Goal: Information Seeking & Learning: Find contact information

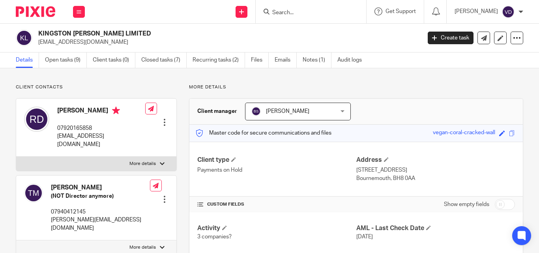
click at [295, 5] on div at bounding box center [311, 11] width 110 height 23
click at [284, 15] on input "Search" at bounding box center [306, 12] width 71 height 7
paste input "Jon"
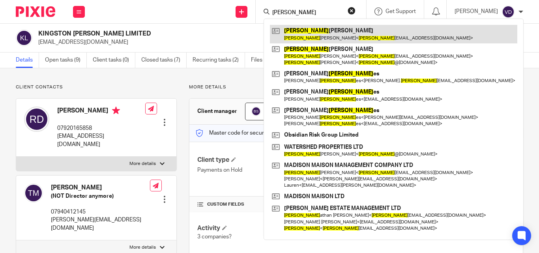
type input "Jon"
click at [291, 42] on link at bounding box center [393, 34] width 247 height 18
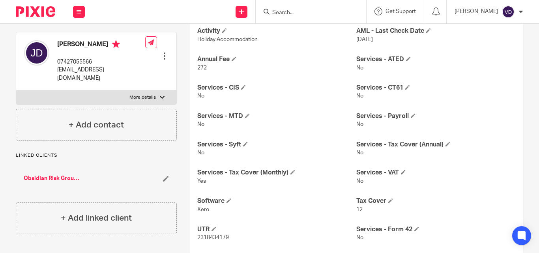
scroll to position [218, 0]
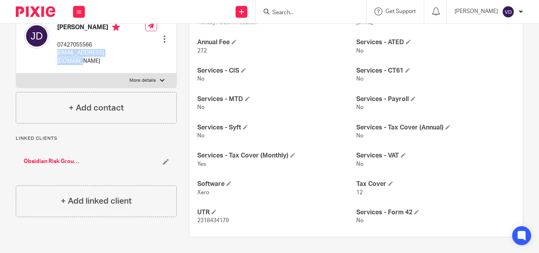
drag, startPoint x: 128, startPoint y: 81, endPoint x: 57, endPoint y: 83, distance: 71.4
click at [57, 73] on div "Jon Dean 07427055566 jondean7@protonmail.com Edit contact Create client from co…" at bounding box center [96, 44] width 160 height 58
copy p "jondean7@protonmail.com"
click at [272, 10] on input "Search" at bounding box center [306, 12] width 71 height 7
paste input "Alan"
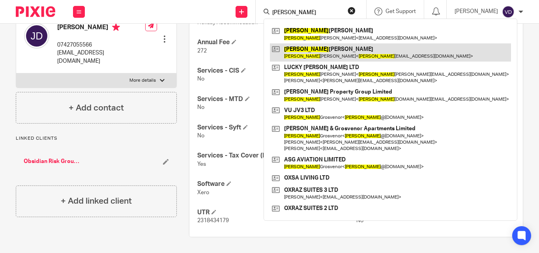
type input "Alan"
click at [290, 49] on link at bounding box center [390, 52] width 241 height 18
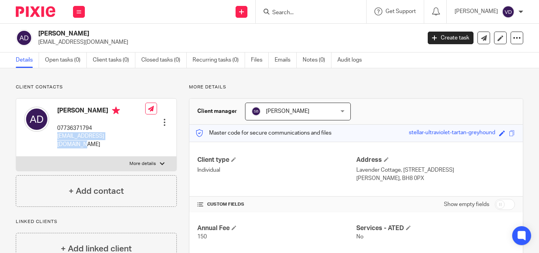
drag, startPoint x: 129, startPoint y: 137, endPoint x: 56, endPoint y: 138, distance: 73.4
click at [56, 138] on div "Alan Derrick 07736371794 alanderrick854@gmail.com Edit contact Create client fr…" at bounding box center [96, 128] width 160 height 58
copy p "alanderrick854@gmail.com"
click at [296, 10] on input "Search" at bounding box center [306, 12] width 71 height 7
paste input "Dario"
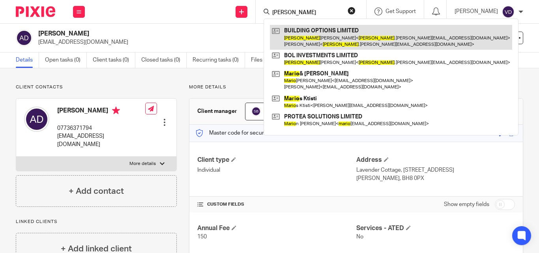
type input "Dario"
click at [304, 41] on link at bounding box center [391, 37] width 242 height 24
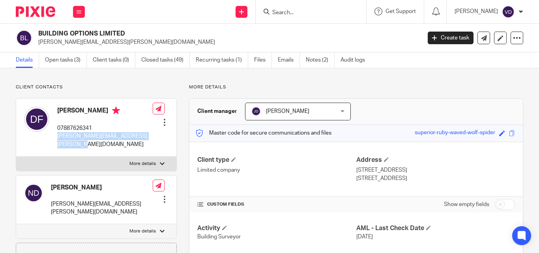
drag, startPoint x: 136, startPoint y: 145, endPoint x: 55, endPoint y: 137, distance: 80.8
click at [55, 137] on div "Dario Di Felice 07887626341 dario.di-felice@buildingoptions.co.uk" at bounding box center [88, 128] width 129 height 50
copy p "dario.di-felice@buildingoptions.co.uk"
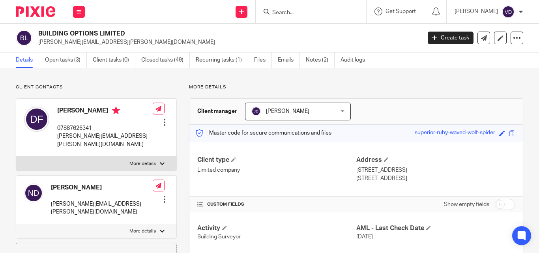
click at [302, 13] on input "Search" at bounding box center [306, 12] width 71 height 7
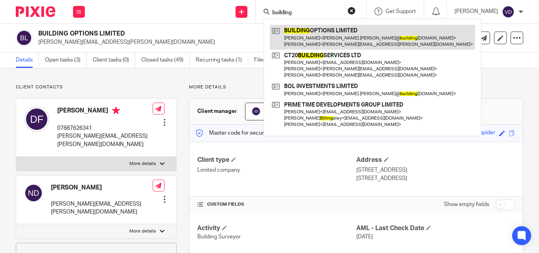
type input "building"
click at [306, 41] on link at bounding box center [372, 37] width 205 height 24
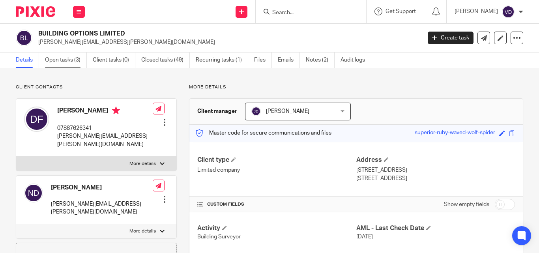
click at [67, 57] on link "Open tasks (3)" at bounding box center [66, 59] width 42 height 15
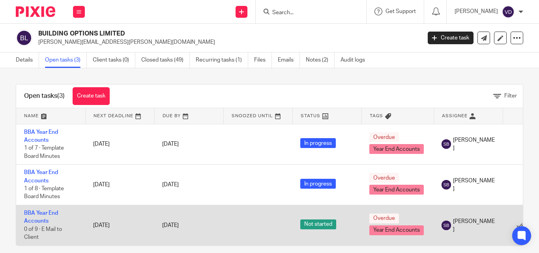
scroll to position [15, 0]
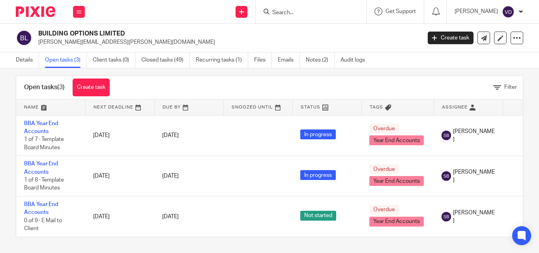
click at [323, 12] on input "Search" at bounding box center [306, 12] width 71 height 7
paste input "[PERSON_NAME] & Son (strucsteel)"
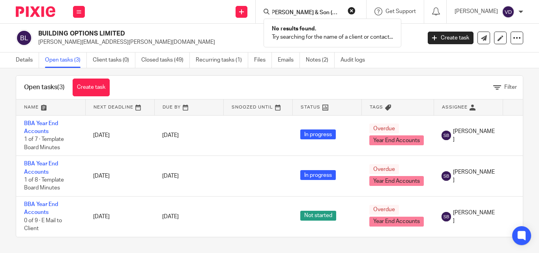
type input "[PERSON_NAME] & Son (strucsteel)"
click at [347, 11] on button "reset" at bounding box center [351, 11] width 8 height 8
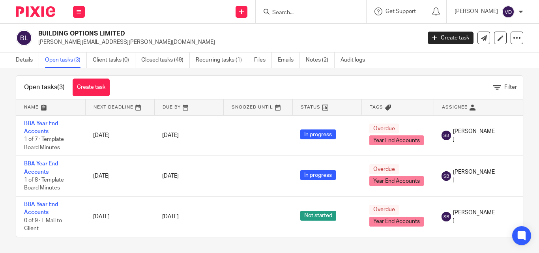
click at [282, 12] on input "Search" at bounding box center [306, 12] width 71 height 7
paste input "Lucy"
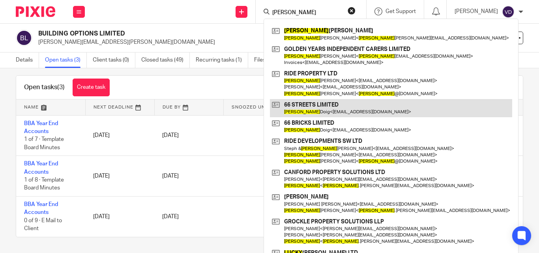
type input "Lucy"
click at [302, 109] on link at bounding box center [391, 108] width 242 height 18
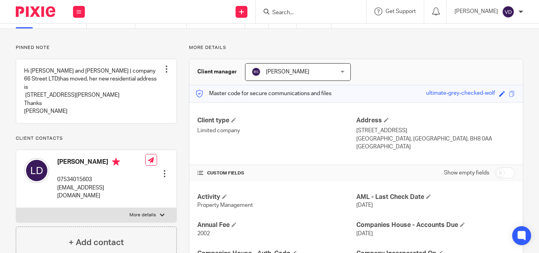
scroll to position [79, 0]
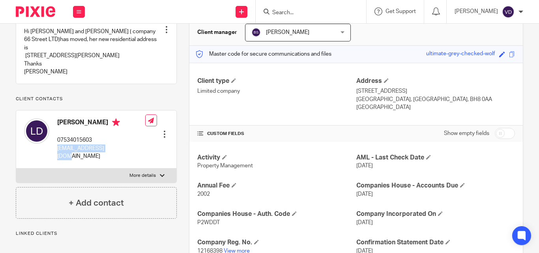
drag, startPoint x: 120, startPoint y: 181, endPoint x: 57, endPoint y: 182, distance: 62.3
click at [57, 168] on div "Lucy Doig 07534015603 doigy2010@gmail.com Edit contact Create client from conta…" at bounding box center [96, 139] width 160 height 58
copy p "doigy2010@gmail.com"
click at [310, 11] on input "Search" at bounding box center [306, 12] width 71 height 7
paste input "Jack"
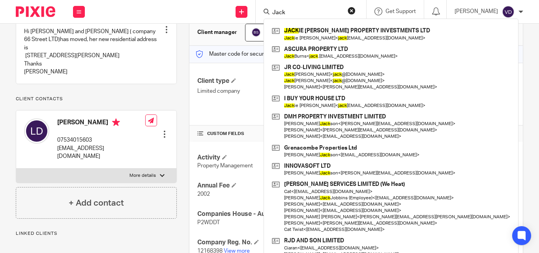
type input "Jack"
drag, startPoint x: 291, startPoint y: 13, endPoint x: 246, endPoint y: 18, distance: 45.7
click at [281, 11] on input "Jack" at bounding box center [306, 12] width 71 height 7
click at [246, 18] on div "Send new email Create task Add client Jack JACK IE GAMMAGE PROPERTY INVESTMENTS…" at bounding box center [316, 11] width 446 height 23
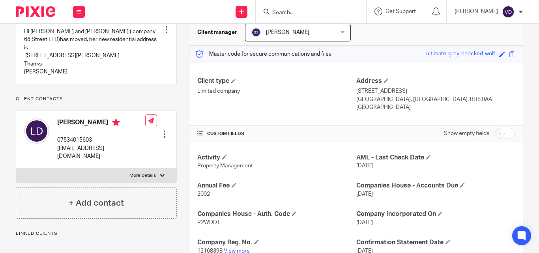
click at [280, 9] on input "Search" at bounding box center [306, 12] width 71 height 7
paste input "Duckering"
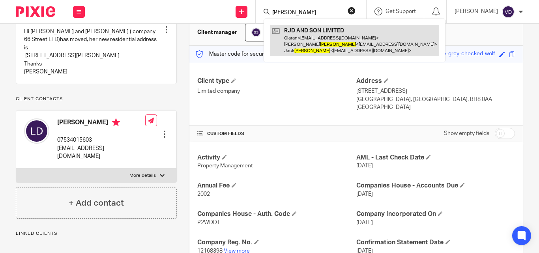
type input "Duckering"
click at [309, 50] on link at bounding box center [354, 40] width 169 height 31
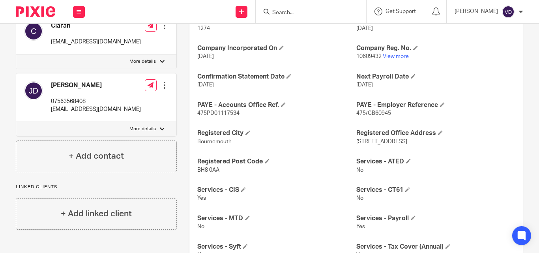
scroll to position [276, 0]
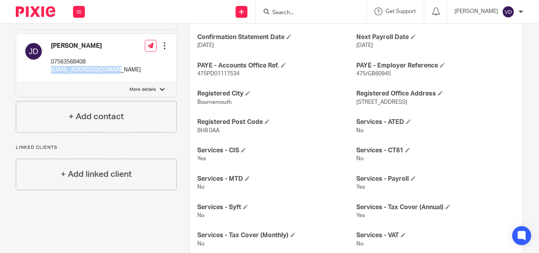
drag, startPoint x: 118, startPoint y: 84, endPoint x: 49, endPoint y: 89, distance: 69.6
click at [49, 82] on div "[PERSON_NAME] 07563568408 [EMAIL_ADDRESS][DOMAIN_NAME] Edit contact Create clie…" at bounding box center [96, 58] width 160 height 49
copy p "[EMAIL_ADDRESS][DOMAIN_NAME]"
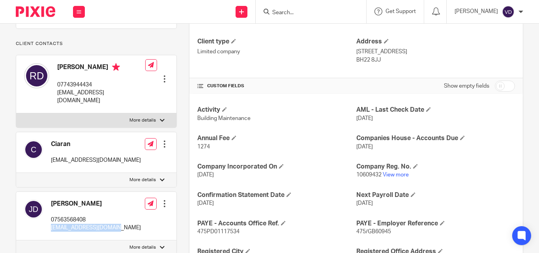
scroll to position [0, 0]
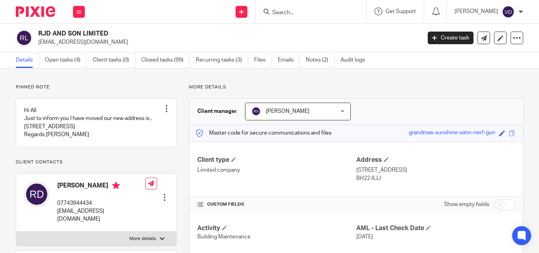
drag, startPoint x: 66, startPoint y: 27, endPoint x: 37, endPoint y: 28, distance: 29.2
click at [37, 28] on div "RJD AND SON LIMITED [EMAIL_ADDRESS][DOMAIN_NAME] Create task Update from Compan…" at bounding box center [269, 38] width 539 height 29
copy h2 "RJD AND SON LIMITED"
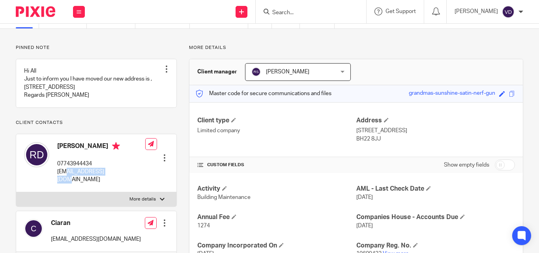
drag, startPoint x: 117, startPoint y: 196, endPoint x: 62, endPoint y: 198, distance: 54.8
click at [62, 184] on p "[EMAIL_ADDRESS][DOMAIN_NAME]" at bounding box center [101, 176] width 88 height 16
drag, startPoint x: 114, startPoint y: 171, endPoint x: 51, endPoint y: 173, distance: 62.3
click at [51, 173] on div "[PERSON_NAME] 07743944434 [EMAIL_ADDRESS][DOMAIN_NAME]" at bounding box center [84, 163] width 121 height 50
copy div "[PERSON_NAME]"
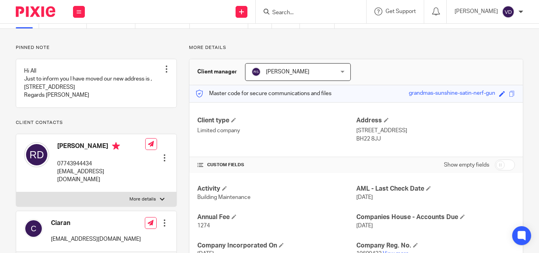
click at [290, 10] on input "Search" at bounding box center [306, 12] width 71 height 7
paste input "[PERSON_NAME]"
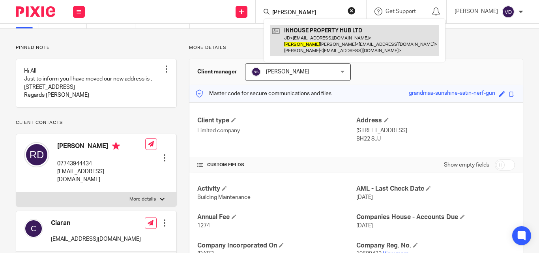
type input "[PERSON_NAME]"
click at [306, 49] on link at bounding box center [354, 40] width 169 height 31
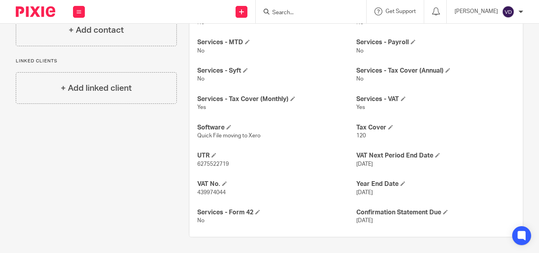
scroll to position [80, 0]
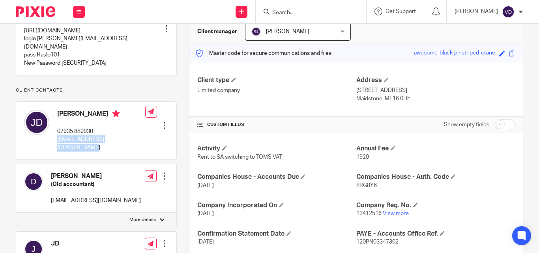
drag, startPoint x: 130, startPoint y: 141, endPoint x: 54, endPoint y: 141, distance: 75.7
click at [54, 141] on div "Jagoda Duda 07935 889930 jd@inhousepropertyhub.co.uk" at bounding box center [84, 131] width 121 height 50
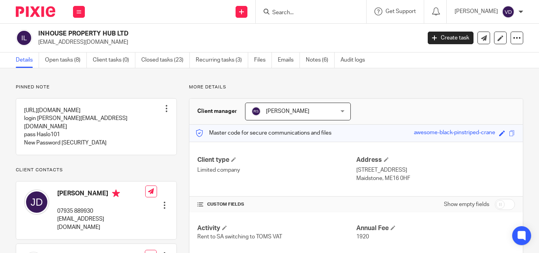
click at [314, 14] on input "Search" at bounding box center [306, 12] width 71 height 7
type input "3d avenue"
click at [287, 13] on input "Search" at bounding box center [306, 12] width 71 height 7
paste input "Robert"
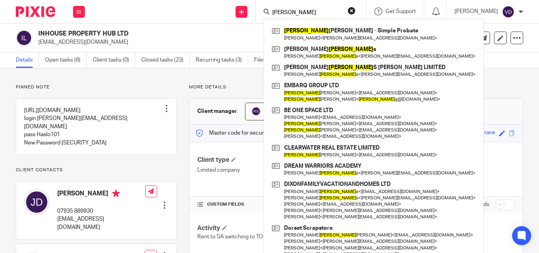
type input "Robert"
click at [293, 13] on input "Robert" at bounding box center [306, 12] width 71 height 7
drag, startPoint x: 293, startPoint y: 13, endPoint x: 231, endPoint y: 3, distance: 62.6
click at [235, 2] on div "Send new email Create task Add client Robert Robert Norman - Martin Norman - Si…" at bounding box center [316, 11] width 446 height 23
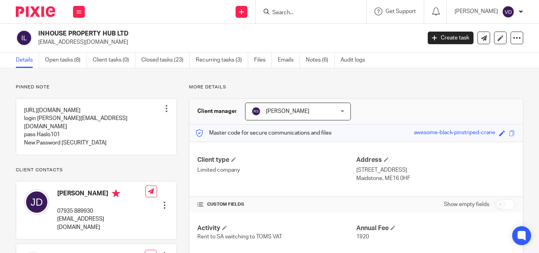
click at [297, 14] on input "Search" at bounding box center [306, 12] width 71 height 7
paste input "Duff"
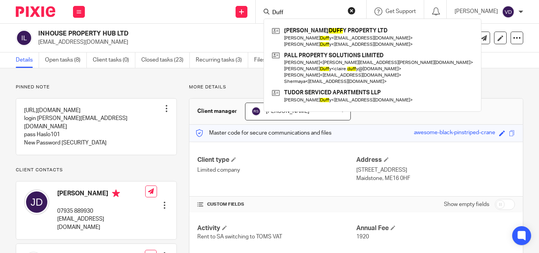
drag, startPoint x: 289, startPoint y: 12, endPoint x: 253, endPoint y: 11, distance: 35.5
click at [256, 11] on div "Duff DALTON DUFF Y PROPERTY LTD Stephen Duff y < cduffy11@gmail.com > Claire Du…" at bounding box center [311, 11] width 110 height 23
paste input "Robert"
type input "Robert"
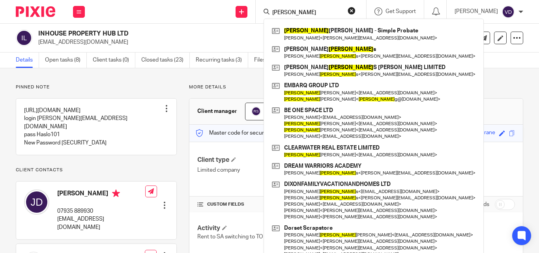
drag, startPoint x: 296, startPoint y: 10, endPoint x: 215, endPoint y: -4, distance: 82.5
click at [215, 0] on html "Work Email Clients Team Reports Work Email Clients Team Reports Settings Send n…" at bounding box center [269, 126] width 539 height 253
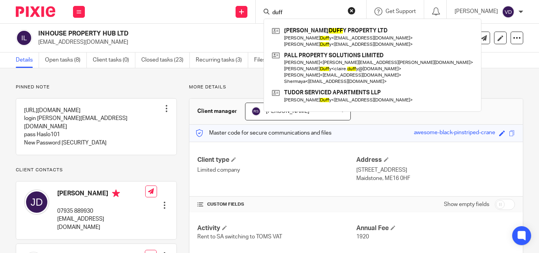
type input "duff"
drag, startPoint x: 298, startPoint y: 12, endPoint x: 211, endPoint y: 10, distance: 86.8
click at [211, 10] on div "Send new email Create task Add client duff DALTON DUFF Y PROPERTY LTD Stephen D…" at bounding box center [316, 11] width 446 height 23
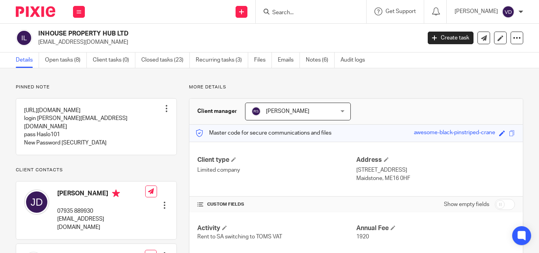
paste input "[PERSON_NAME]"
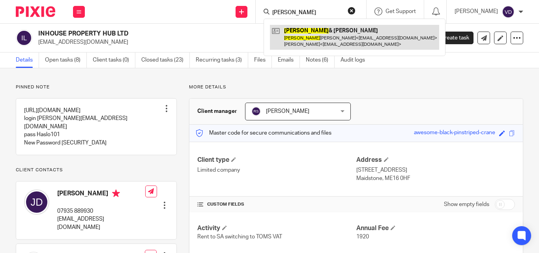
type input "[PERSON_NAME]"
click at [335, 35] on link at bounding box center [354, 37] width 169 height 24
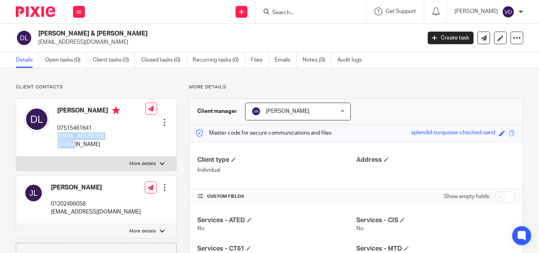
drag, startPoint x: 119, startPoint y: 136, endPoint x: 58, endPoint y: 144, distance: 62.0
click at [58, 144] on div "Duncan Lewis 07515461641 lewisduncan5@aol.com Edit contact Create client from c…" at bounding box center [96, 128] width 160 height 58
copy p "lewisduncan5@aol.com"
click at [300, 16] on input "Search" at bounding box center [306, 12] width 71 height 7
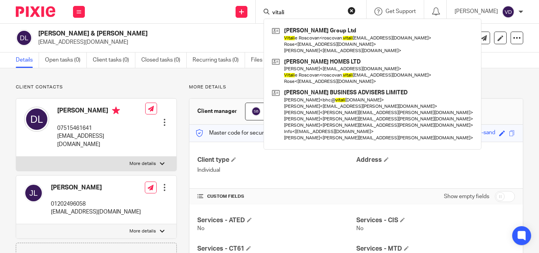
type input "vitali"
click at [101, 87] on p "Client contacts" at bounding box center [96, 87] width 161 height 6
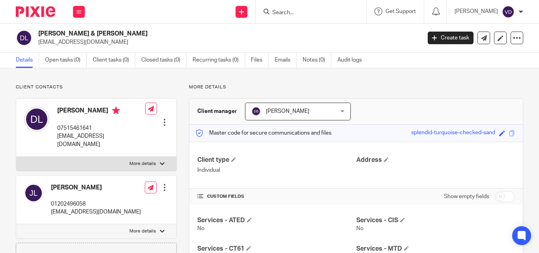
click at [321, 13] on input "Search" at bounding box center [306, 12] width 71 height 7
paste input "Graham"
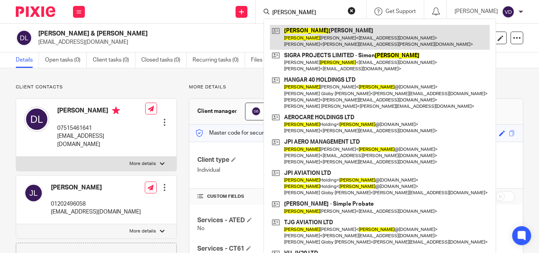
type input "Graham"
click at [288, 37] on link at bounding box center [380, 37] width 220 height 24
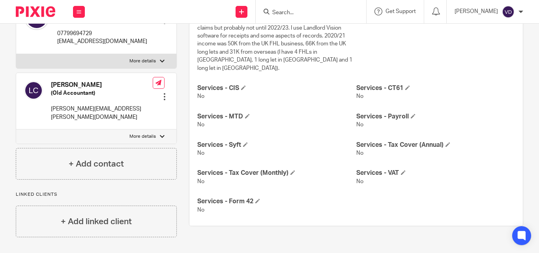
scroll to position [187, 0]
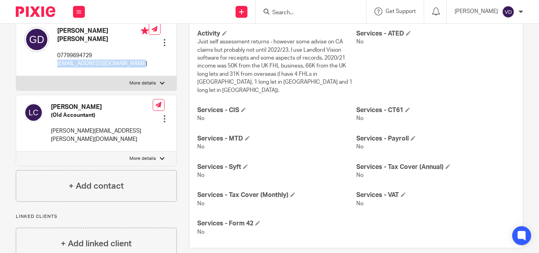
drag, startPoint x: 133, startPoint y: 89, endPoint x: 54, endPoint y: 92, distance: 79.4
click at [54, 76] on div "[PERSON_NAME] [PERSON_NAME] 07799694729 [EMAIL_ADDRESS][DOMAIN_NAME] Edit conta…" at bounding box center [96, 47] width 160 height 57
copy p "[EMAIL_ADDRESS][DOMAIN_NAME]"
click at [304, 13] on input "Search" at bounding box center [306, 12] width 71 height 7
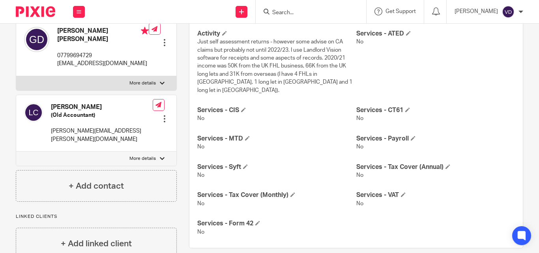
paste input "[PERSON_NAME]"
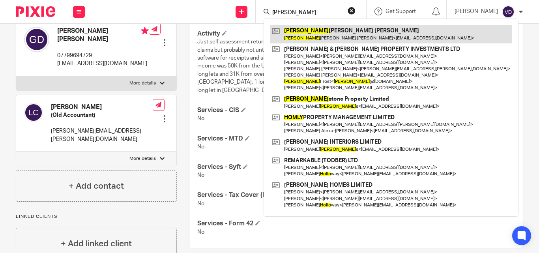
type input "[PERSON_NAME]"
click at [303, 35] on link at bounding box center [391, 34] width 242 height 18
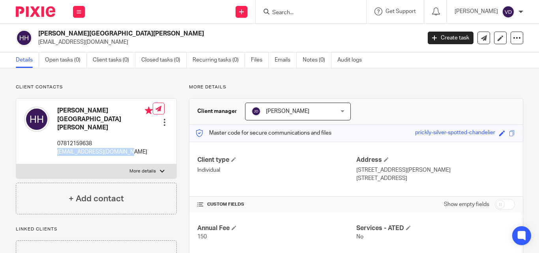
drag, startPoint x: 125, startPoint y: 138, endPoint x: 58, endPoint y: 140, distance: 67.1
click at [58, 140] on div "Holly Dwyer Hall 07812159638 dwyerhall@btinternet.com Edit contact Create clien…" at bounding box center [96, 131] width 160 height 65
copy p "dwyerhall@btinternet.com"
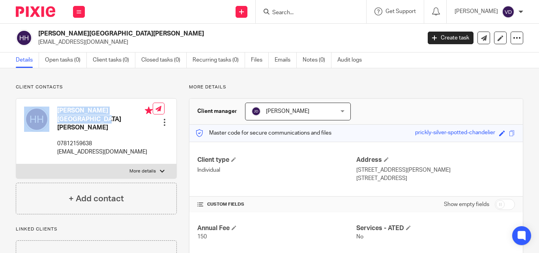
drag, startPoint x: 109, startPoint y: 110, endPoint x: 41, endPoint y: 114, distance: 67.6
click at [41, 114] on div "Holly Dwyer Hall 07812159638 dwyerhall@btinternet.com" at bounding box center [88, 131] width 129 height 57
copy div "Holly Dwyer Hall"
click at [314, 17] on div at bounding box center [311, 11] width 110 height 23
click at [271, 12] on input "Search" at bounding box center [306, 12] width 71 height 7
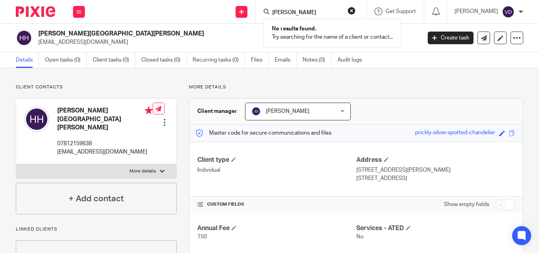
type input "anna fraud"
drag, startPoint x: 228, startPoint y: 32, endPoint x: 181, endPoint y: 35, distance: 47.0
click at [183, 35] on body "Work Email Clients Team Reports Work Email Clients Team Reports Settings Send n…" at bounding box center [269, 126] width 539 height 253
paste input "Carole"
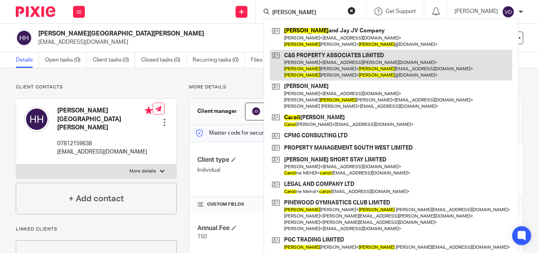
type input "Carole"
click at [297, 73] on link at bounding box center [391, 65] width 242 height 31
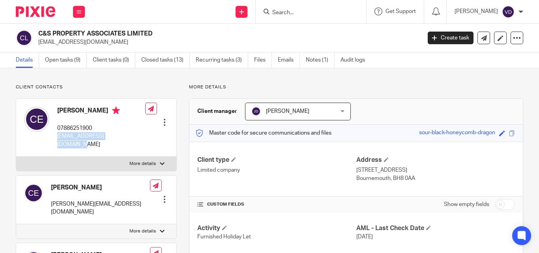
drag, startPoint x: 132, startPoint y: 136, endPoint x: 56, endPoint y: 136, distance: 76.1
click at [56, 136] on div "[PERSON_NAME] 07886251900 [EMAIL_ADDRESS][DOMAIN_NAME] Edit contact Create clie…" at bounding box center [96, 128] width 160 height 58
copy p "[EMAIL_ADDRESS][DOMAIN_NAME]"
click at [289, 7] on form at bounding box center [313, 12] width 84 height 10
click at [281, 11] on input "Search" at bounding box center [306, 12] width 71 height 7
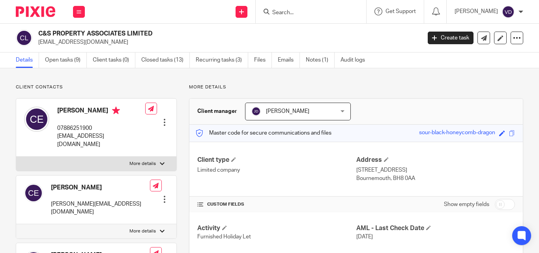
paste input "[PERSON_NAME]"
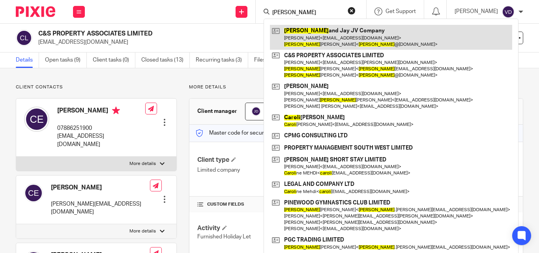
type input "[PERSON_NAME]"
click at [304, 41] on link at bounding box center [391, 37] width 242 height 24
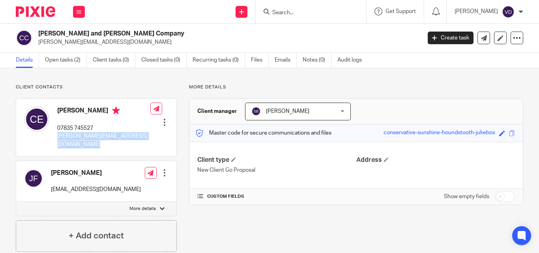
drag, startPoint x: 144, startPoint y: 136, endPoint x: 55, endPoint y: 137, distance: 88.7
click at [55, 137] on div "[PERSON_NAME] 07835 745527 [PERSON_NAME][EMAIL_ADDRESS][DOMAIN_NAME] Edit conta…" at bounding box center [96, 128] width 160 height 58
copy div "[PERSON_NAME][EMAIL_ADDRESS][DOMAIN_NAME]"
click at [293, 10] on input "Search" at bounding box center [306, 12] width 71 height 7
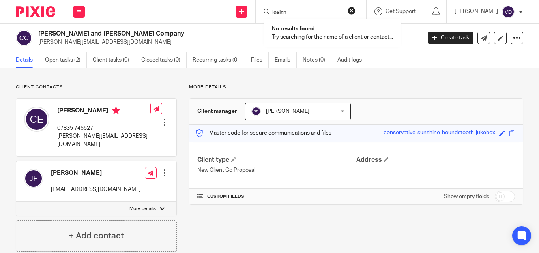
type input "lexisne"
click at [293, 12] on input "Search" at bounding box center [306, 12] width 71 height 7
paste input "Ellacott"
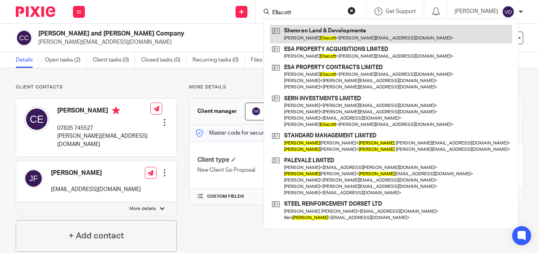
type input "Ellacott"
click at [316, 40] on link at bounding box center [391, 34] width 242 height 18
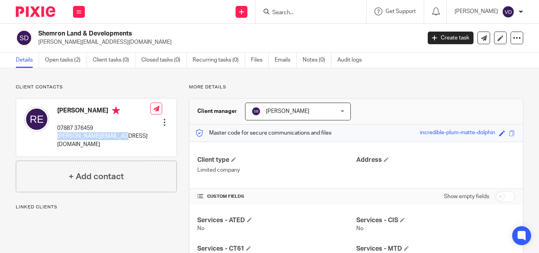
drag, startPoint x: 121, startPoint y: 135, endPoint x: 54, endPoint y: 138, distance: 67.1
click at [54, 138] on div "[PERSON_NAME] 07887 376459 [PERSON_NAME][EMAIL_ADDRESS][DOMAIN_NAME] Edit conta…" at bounding box center [96, 128] width 160 height 58
copy p "[PERSON_NAME][EMAIL_ADDRESS][DOMAIN_NAME]"
click at [275, 9] on input "Search" at bounding box center [306, 12] width 71 height 7
paste input "Chloe"
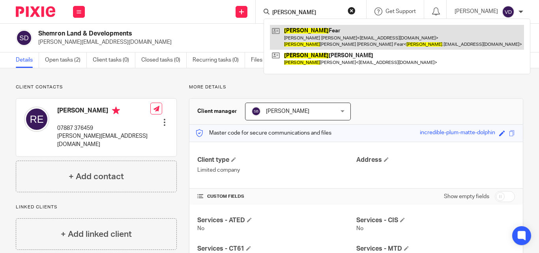
type input "Chloe"
click at [307, 35] on link at bounding box center [397, 37] width 254 height 24
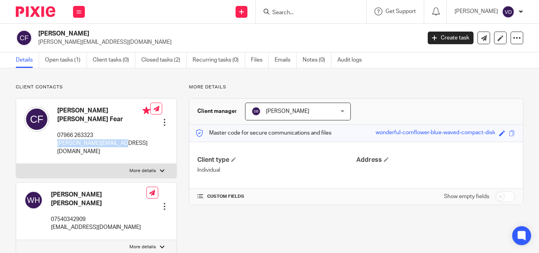
drag, startPoint x: 124, startPoint y: 142, endPoint x: 58, endPoint y: 149, distance: 66.6
click at [58, 149] on div "[PERSON_NAME] [PERSON_NAME] Fear 07966 263323 [PERSON_NAME][EMAIL_ADDRESS][DOMA…" at bounding box center [87, 131] width 126 height 57
copy p "[PERSON_NAME][EMAIL_ADDRESS][DOMAIN_NAME]"
click at [283, 11] on input "Search" at bounding box center [306, 12] width 71 height 7
type input "u"
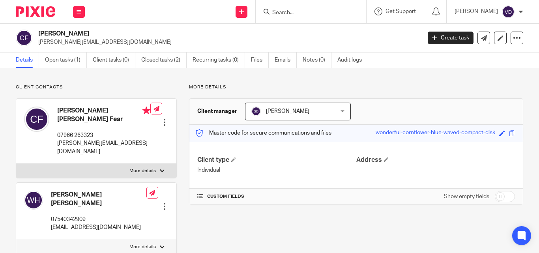
type input "u"
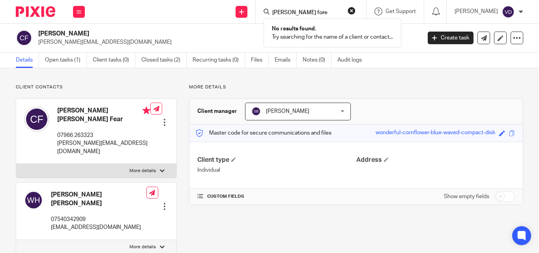
type input "[PERSON_NAME] fore"
click at [300, 12] on input "hunt fore" at bounding box center [306, 12] width 71 height 7
click at [228, 8] on div "Send new email Create task Add client hunt fore No results found. Try searching…" at bounding box center [316, 11] width 446 height 23
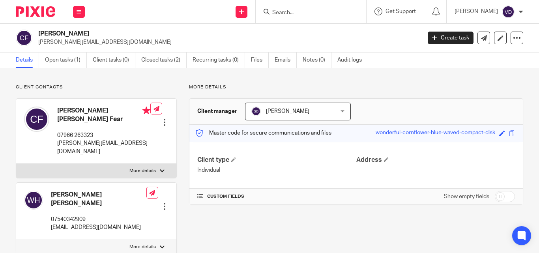
paste input "Fidelibus"
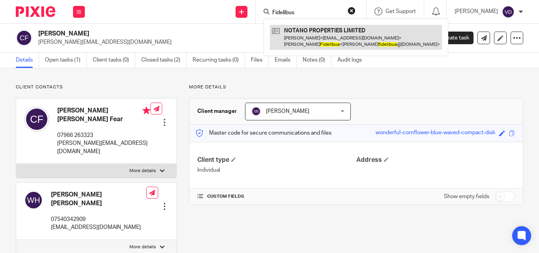
type input "Fidelibus"
click at [316, 40] on link at bounding box center [356, 37] width 172 height 24
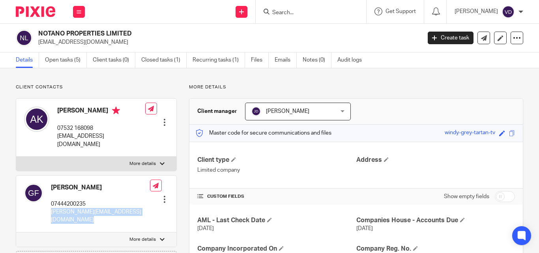
drag, startPoint x: 140, startPoint y: 205, endPoint x: 48, endPoint y: 211, distance: 92.5
click at [48, 211] on div "[PERSON_NAME] 07444200235 [PERSON_NAME][EMAIL_ADDRESS][DOMAIN_NAME] Edit contac…" at bounding box center [96, 204] width 160 height 57
copy div "[PERSON_NAME][EMAIL_ADDRESS][DOMAIN_NAME]"
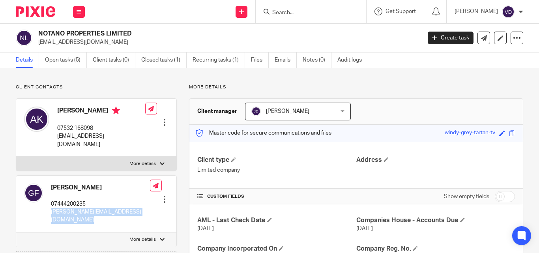
click at [294, 13] on input "Search" at bounding box center [306, 12] width 71 height 7
paste input "[PERSON_NAME]"
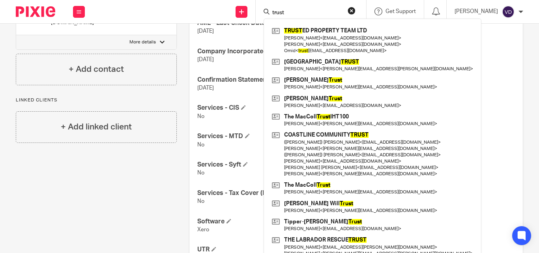
scroll to position [263, 0]
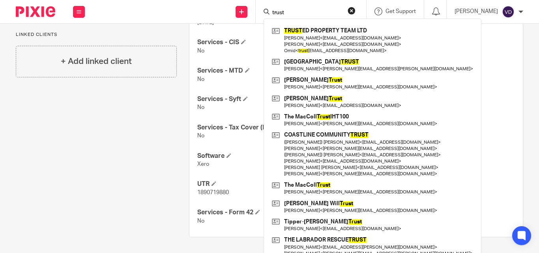
drag, startPoint x: 292, startPoint y: 13, endPoint x: 254, endPoint y: 19, distance: 38.3
click at [256, 18] on div "trust TRUST ED PROPERTY TEAM LTD [PERSON_NAME] < [EMAIL_ADDRESS][DOMAIN_NAME] >…" at bounding box center [311, 11] width 110 height 23
paste input "[PERSON_NAME]"
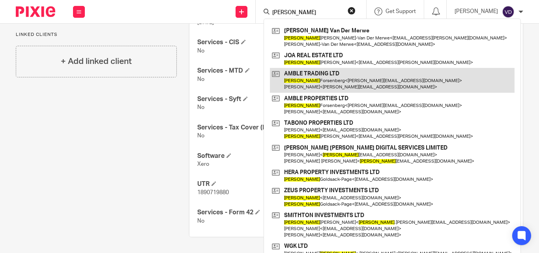
type input "[PERSON_NAME]"
click at [321, 85] on link at bounding box center [392, 80] width 245 height 24
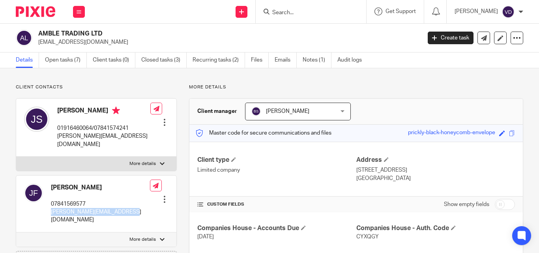
drag, startPoint x: 129, startPoint y: 205, endPoint x: 50, endPoint y: 207, distance: 78.1
click at [50, 207] on div "[PERSON_NAME] 07841569577 [PERSON_NAME][EMAIL_ADDRESS][DOMAIN_NAME] Edit contac…" at bounding box center [96, 204] width 160 height 57
copy p "[PERSON_NAME][EMAIL_ADDRESS][DOMAIN_NAME]"
click at [301, 13] on input "Search" at bounding box center [306, 12] width 71 height 7
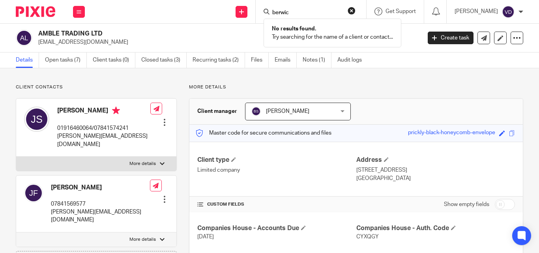
type input "berwic"
drag, startPoint x: 292, startPoint y: 11, endPoint x: 245, endPoint y: 15, distance: 46.7
click at [247, 15] on div "Send new email Create task Add client berwic No results found. Try searching fo…" at bounding box center [316, 11] width 446 height 23
paste input "[PERSON_NAME]"
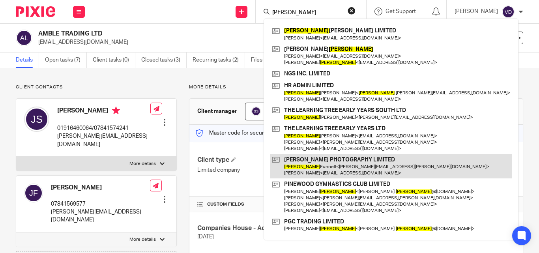
type input "[PERSON_NAME]"
click at [328, 167] on link at bounding box center [391, 166] width 242 height 24
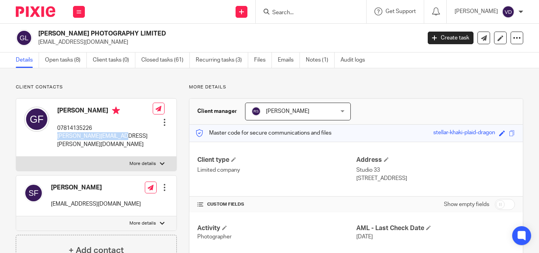
drag, startPoint x: 120, startPoint y: 137, endPoint x: 55, endPoint y: 138, distance: 64.7
click at [55, 138] on div "Gregory Funnell 07814135226 greg.funnell@gmail.com Edit contact Create client f…" at bounding box center [96, 128] width 160 height 58
copy p "[PERSON_NAME][EMAIL_ADDRESS][PERSON_NAME][DOMAIN_NAME]"
click at [125, 132] on div "Gregory Funnell 07814135226 greg.funnell@gmail.com Edit contact Create client f…" at bounding box center [96, 128] width 160 height 58
drag, startPoint x: 123, startPoint y: 134, endPoint x: 56, endPoint y: 135, distance: 67.5
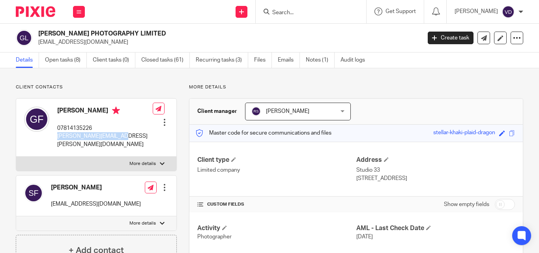
click at [56, 135] on div "Gregory Funnell 07814135226 greg.funnell@gmail.com Edit contact Create client f…" at bounding box center [96, 128] width 160 height 58
copy p "[PERSON_NAME][EMAIL_ADDRESS][PERSON_NAME][DOMAIN_NAME]"
